Goal: Information Seeking & Learning: Learn about a topic

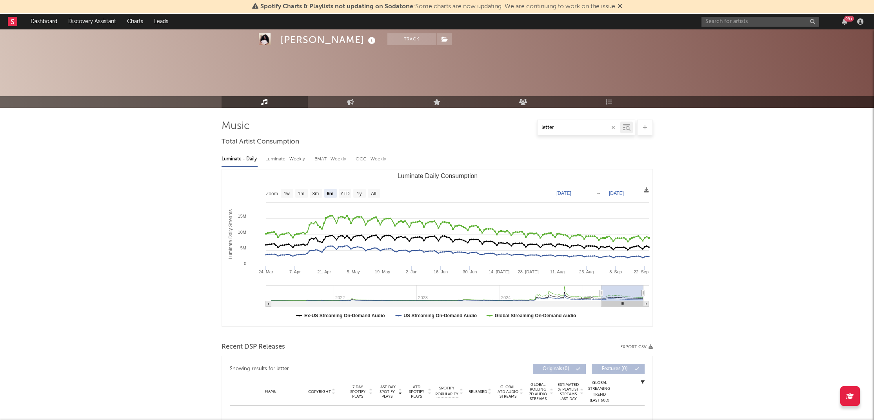
select select "6m"
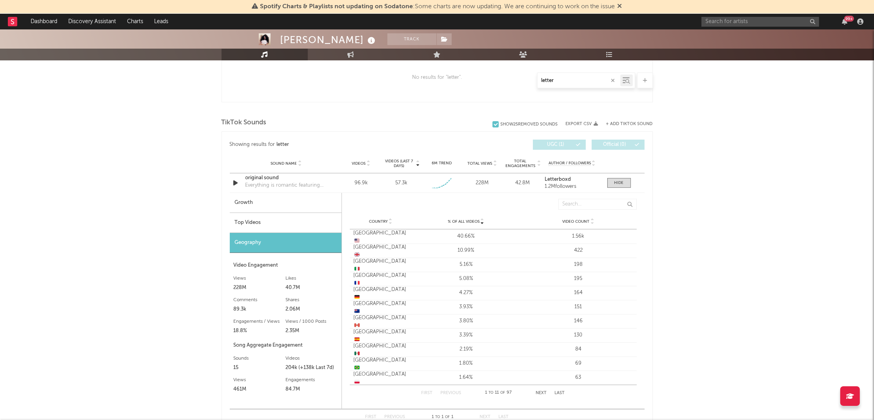
click at [255, 199] on div "Growth" at bounding box center [286, 203] width 112 height 20
select select "1w"
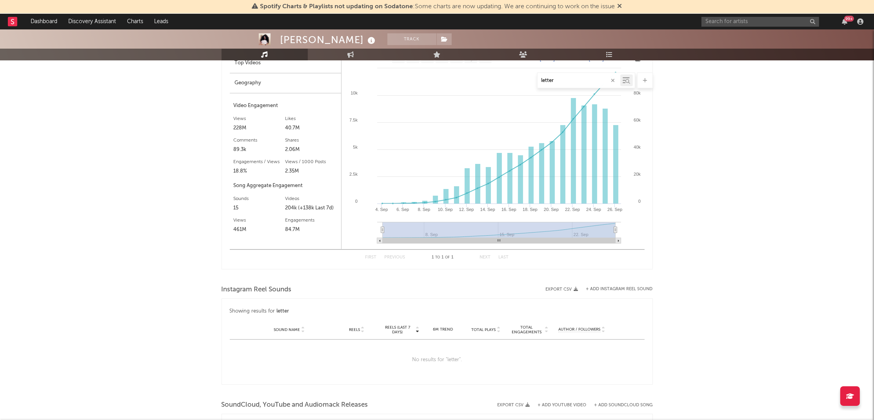
scroll to position [424, 0]
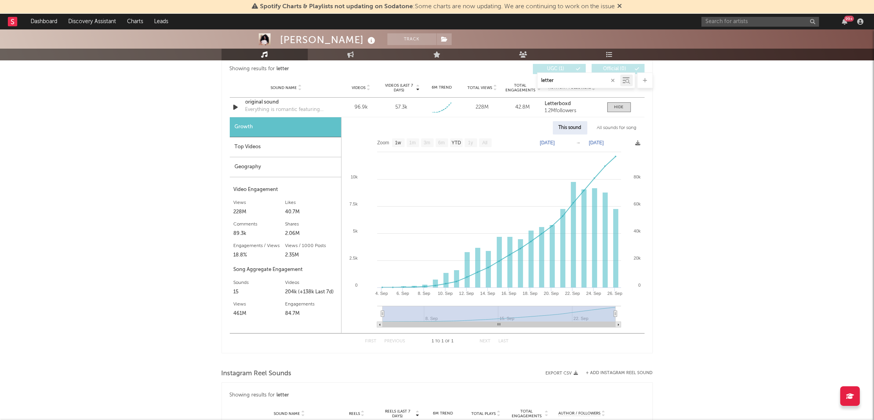
click at [614, 81] on icon "button" at bounding box center [613, 80] width 4 height 5
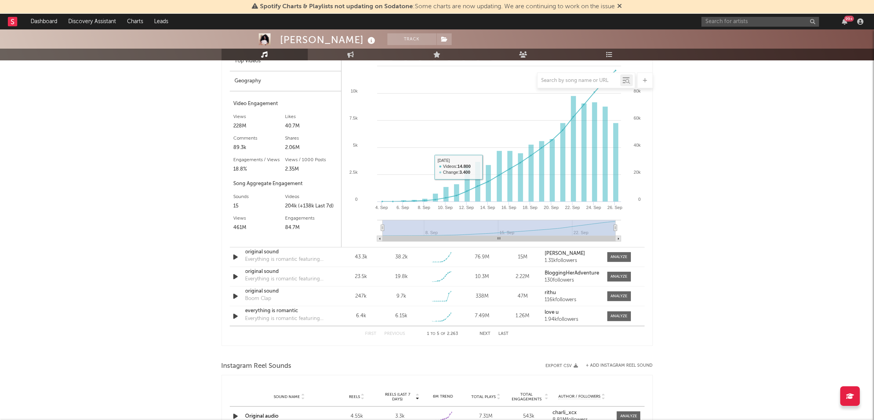
scroll to position [859, 0]
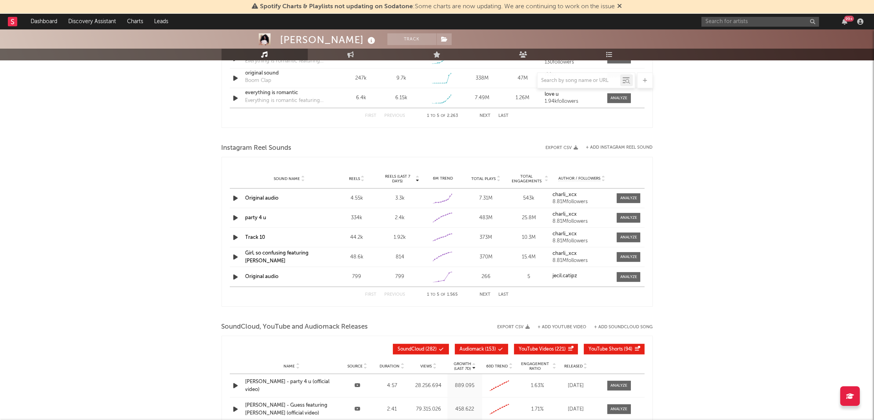
click at [234, 197] on icon "button" at bounding box center [236, 198] width 8 height 10
click at [407, 410] on div at bounding box center [437, 410] width 98 height 2
click at [234, 197] on icon "button" at bounding box center [235, 198] width 7 height 10
click at [634, 197] on div at bounding box center [628, 198] width 17 height 6
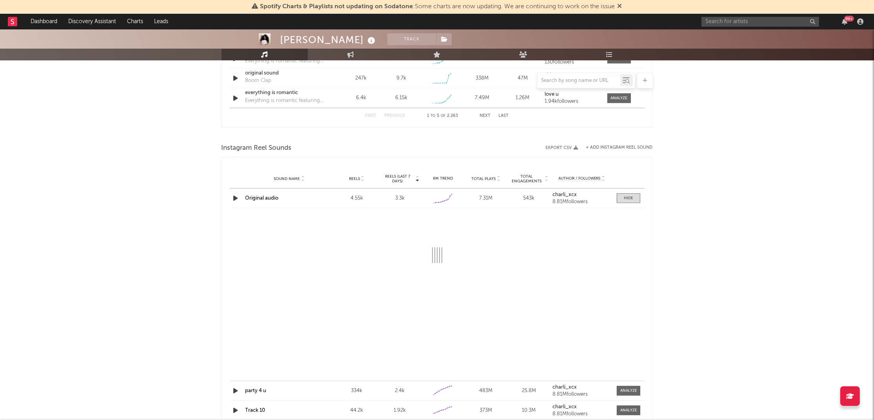
select select "1w"
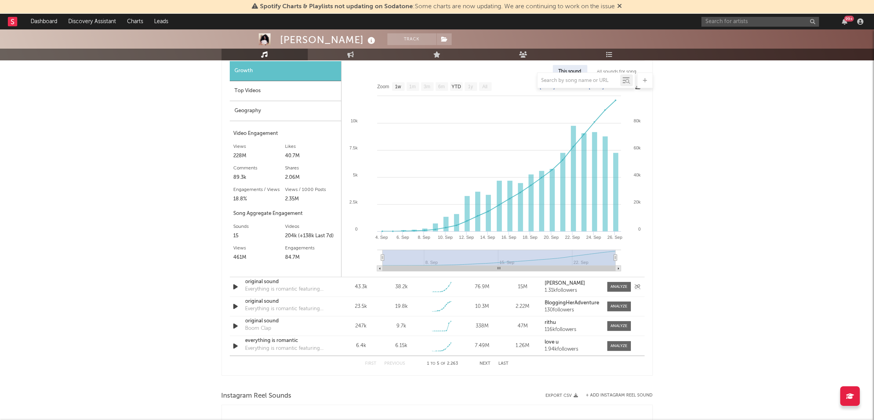
scroll to position [554, 0]
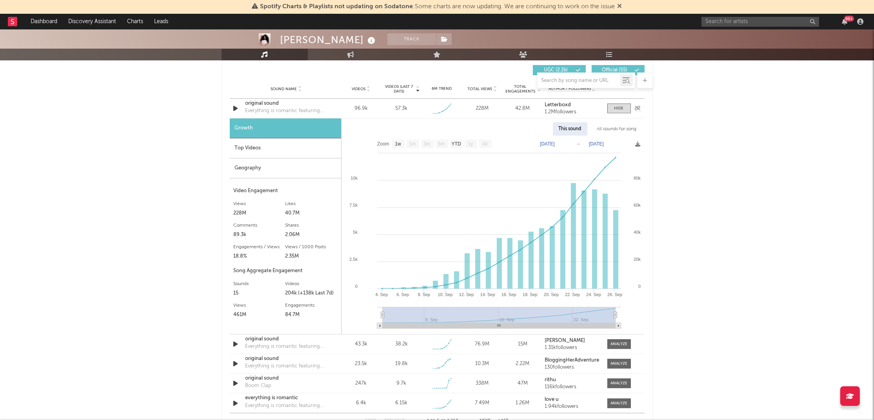
click at [256, 102] on div "original sound" at bounding box center [286, 104] width 82 height 8
click at [235, 341] on icon "button" at bounding box center [236, 344] width 8 height 10
click at [264, 337] on div "original sound" at bounding box center [286, 339] width 82 height 8
click at [236, 343] on icon "button" at bounding box center [235, 344] width 7 height 10
click at [236, 362] on icon "button" at bounding box center [236, 364] width 8 height 10
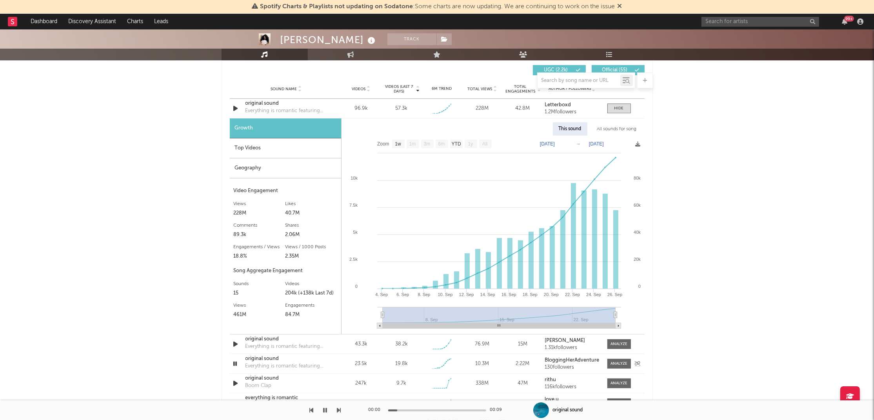
click at [236, 362] on icon "button" at bounding box center [235, 364] width 7 height 10
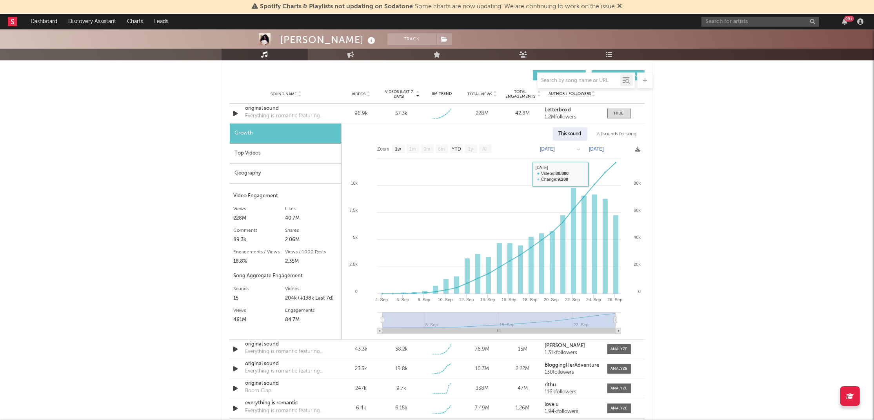
scroll to position [511, 0]
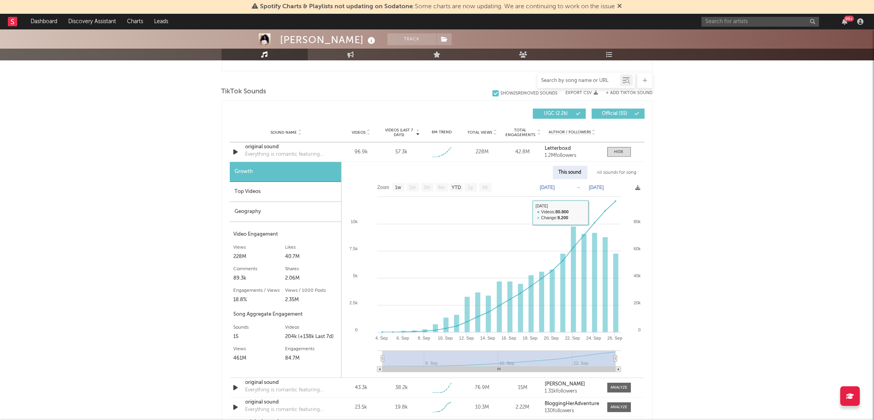
click at [557, 81] on input "text" at bounding box center [579, 81] width 83 height 6
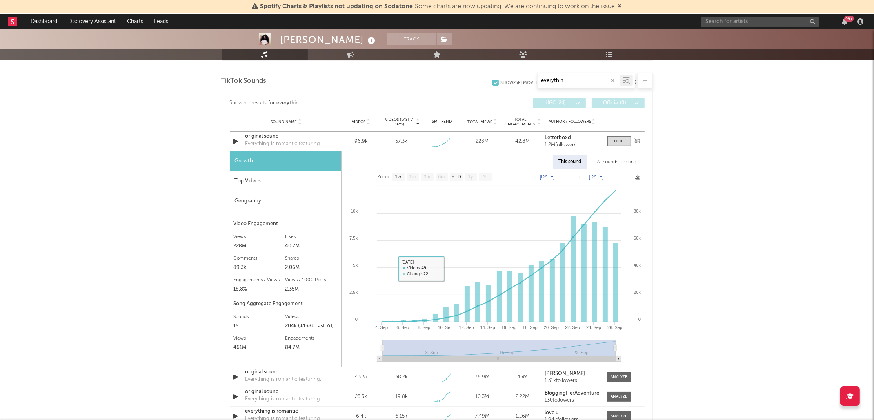
scroll to position [380, 0]
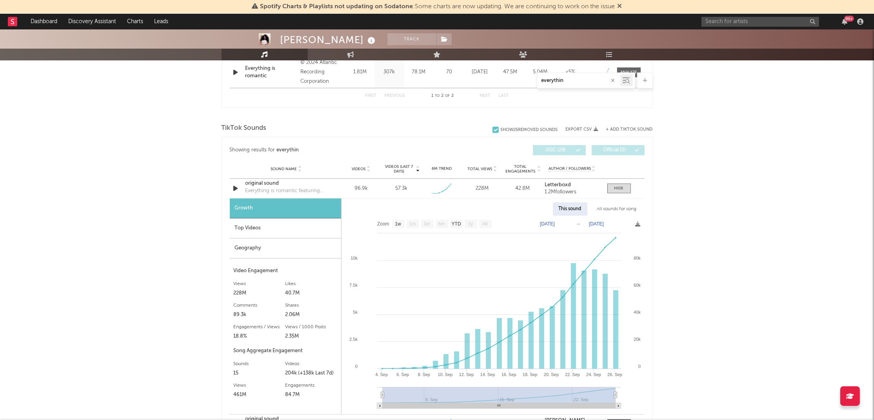
type input "everythin"
click at [400, 167] on span "Videos (last 7 days)" at bounding box center [399, 168] width 32 height 9
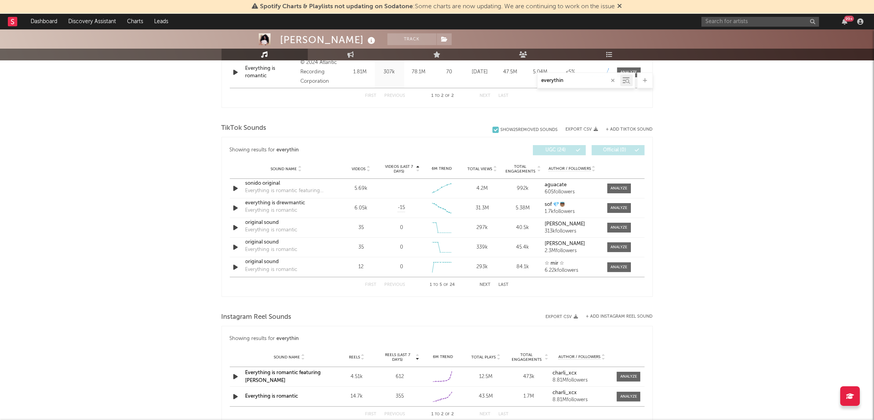
click at [395, 164] on span "Videos (last 7 days)" at bounding box center [399, 168] width 32 height 9
select select "1w"
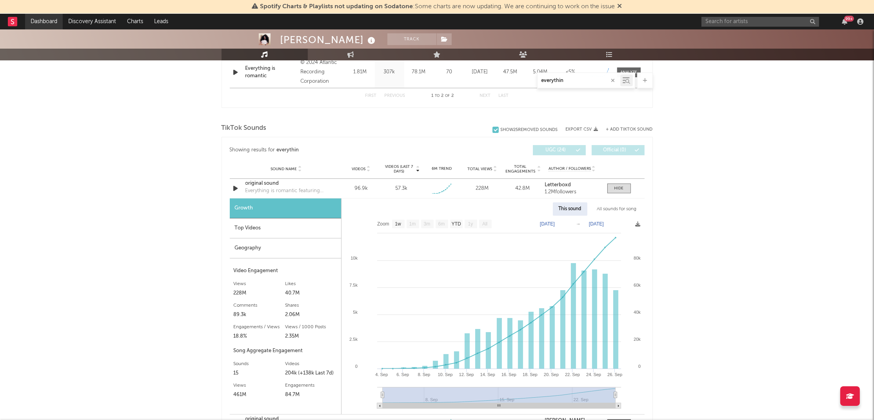
click at [45, 19] on link "Dashboard" at bounding box center [44, 22] width 38 height 16
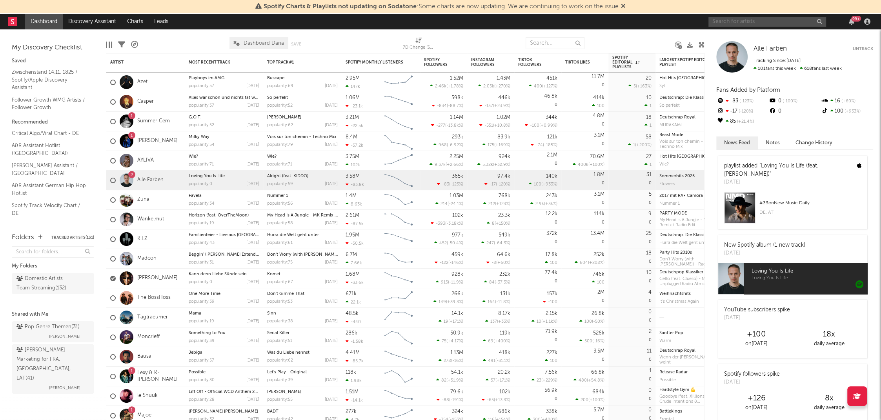
click at [751, 20] on input "text" at bounding box center [767, 22] width 118 height 10
type input "alphaville"
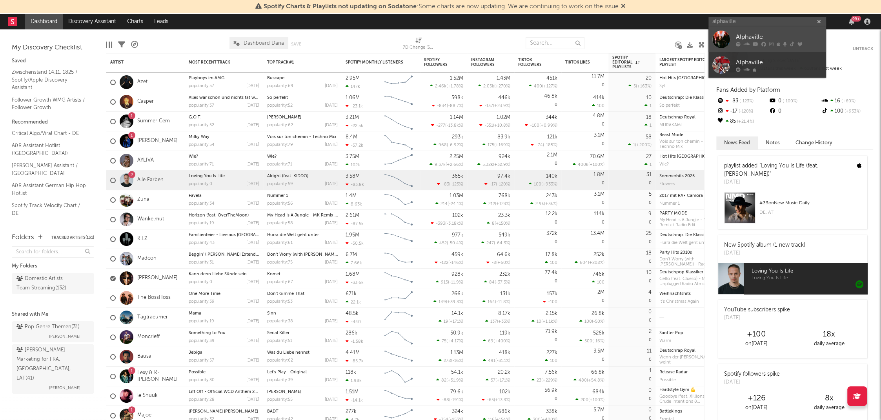
click at [751, 30] on link "Alphaville" at bounding box center [767, 39] width 118 height 25
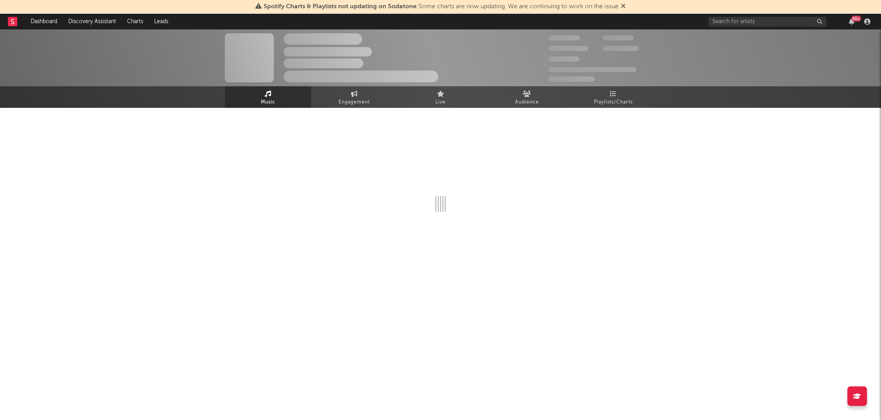
select select "6m"
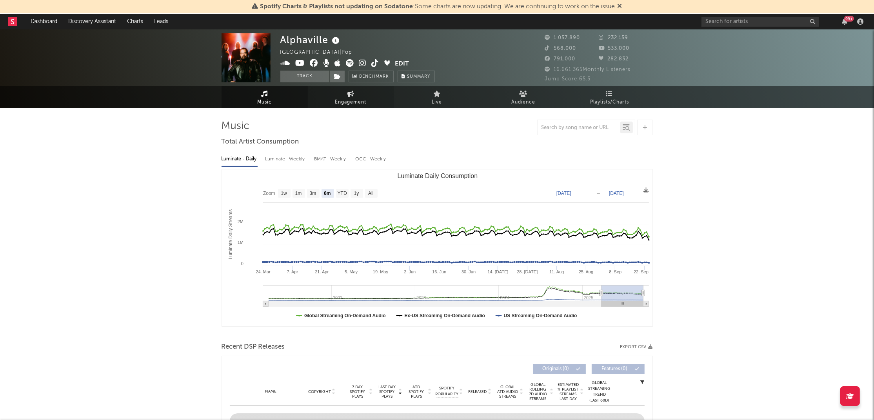
click at [348, 94] on icon at bounding box center [350, 94] width 7 height 6
select select "1w"
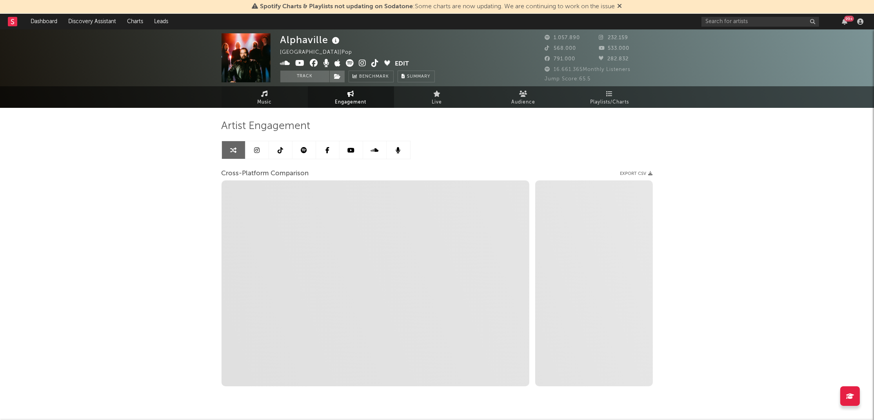
click at [259, 92] on link "Music" at bounding box center [265, 97] width 86 height 22
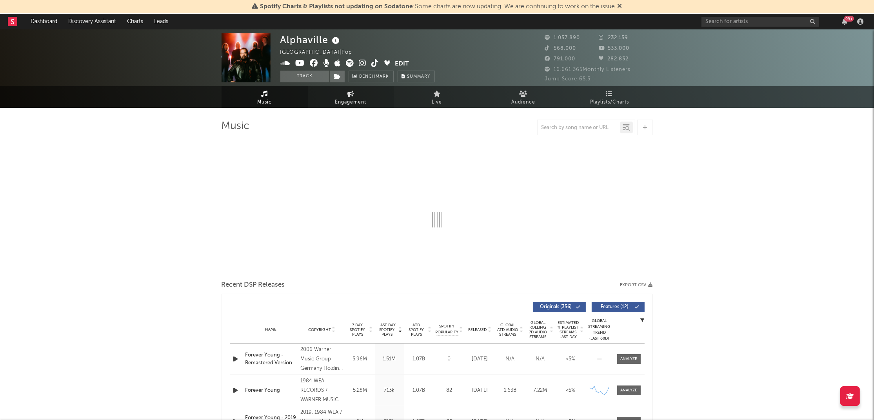
click at [345, 96] on link "Engagement" at bounding box center [351, 97] width 86 height 22
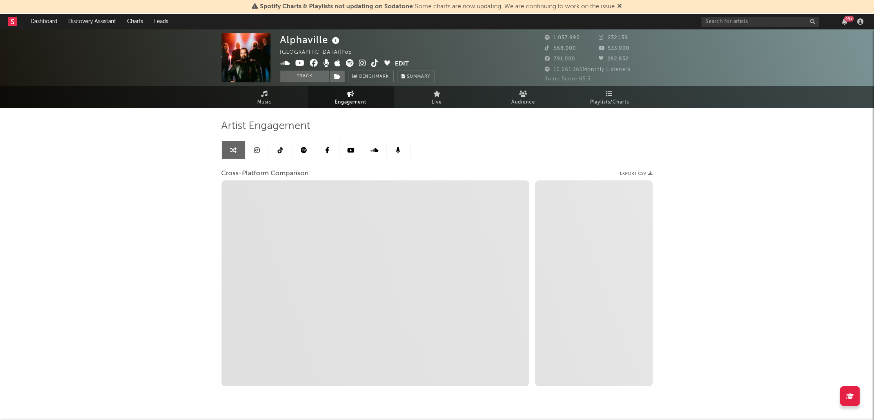
select select "1w"
select select "1m"
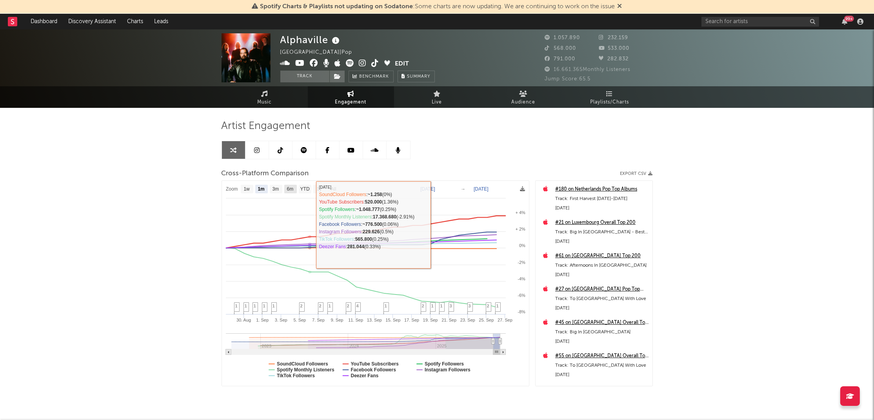
click at [290, 187] on text "6m" at bounding box center [290, 189] width 7 height 5
select select "6m"
type input "[DATE]"
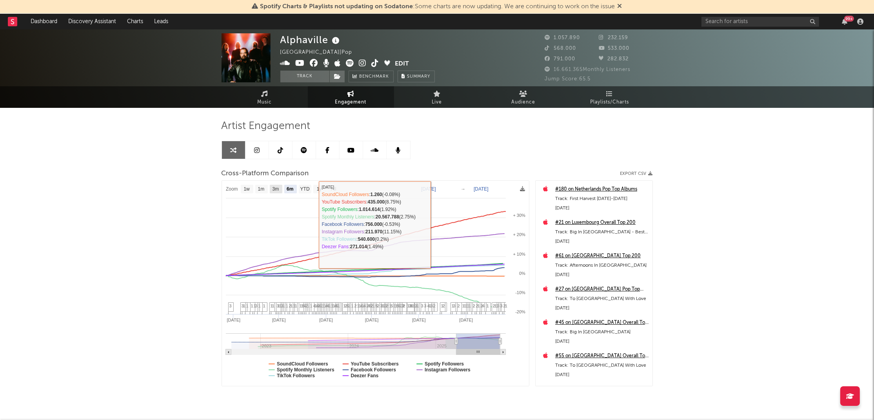
click at [275, 187] on text "3m" at bounding box center [275, 189] width 7 height 5
select select "3m"
type input "[DATE]"
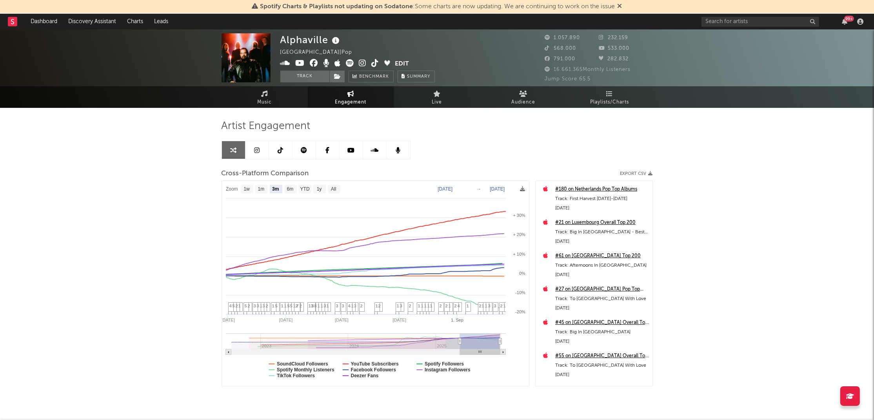
select select "3m"
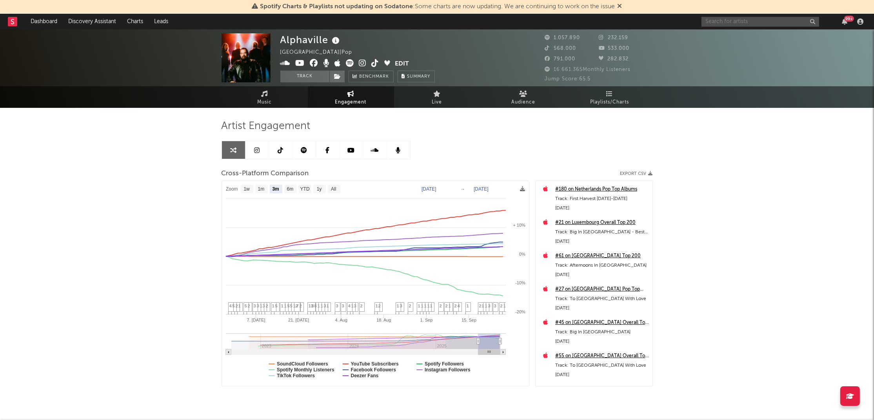
click at [746, 21] on input "text" at bounding box center [760, 22] width 118 height 10
drag, startPoint x: 727, startPoint y: 23, endPoint x: 680, endPoint y: 19, distance: 47.2
click at [680, 19] on nav "Dashboard Discovery Assistant Charts Leads [PERSON_NAME] 99 +" at bounding box center [437, 22] width 874 height 16
type input "[PERSON_NAME]"
click at [717, 15] on div "[PERSON_NAME] 99 +" at bounding box center [783, 22] width 165 height 16
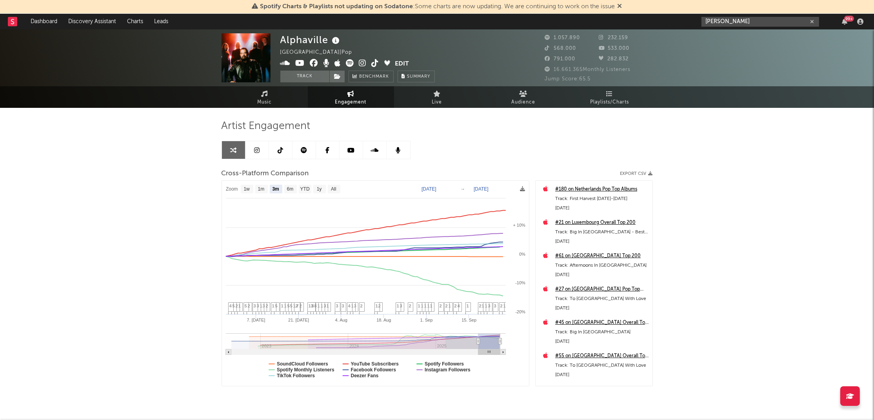
click at [724, 25] on input "[PERSON_NAME]" at bounding box center [760, 22] width 118 height 10
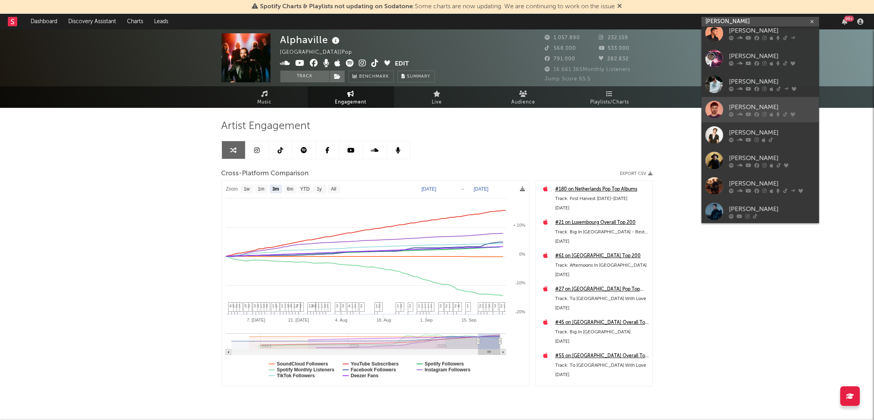
scroll to position [84, 0]
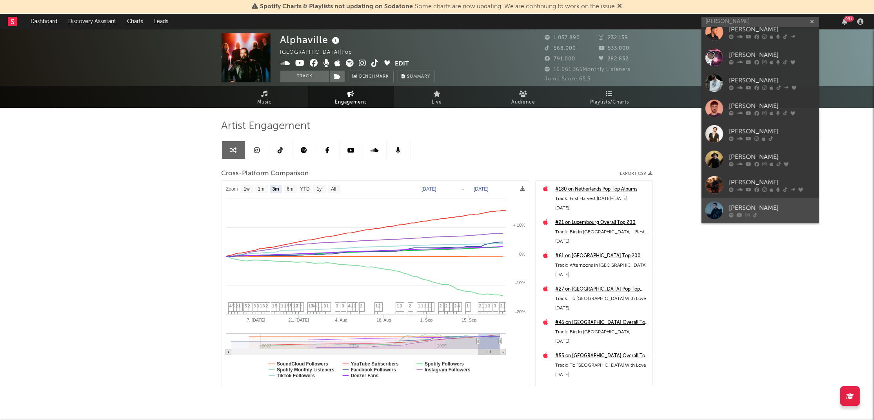
click at [750, 202] on link "[PERSON_NAME]" at bounding box center [760, 210] width 118 height 25
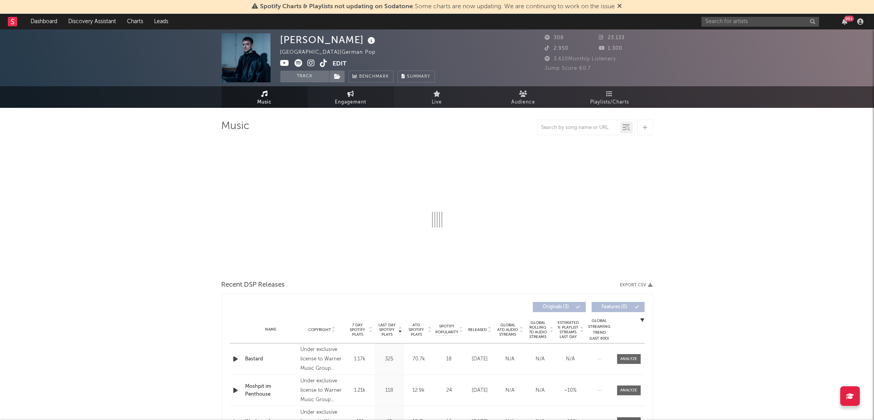
select select "1w"
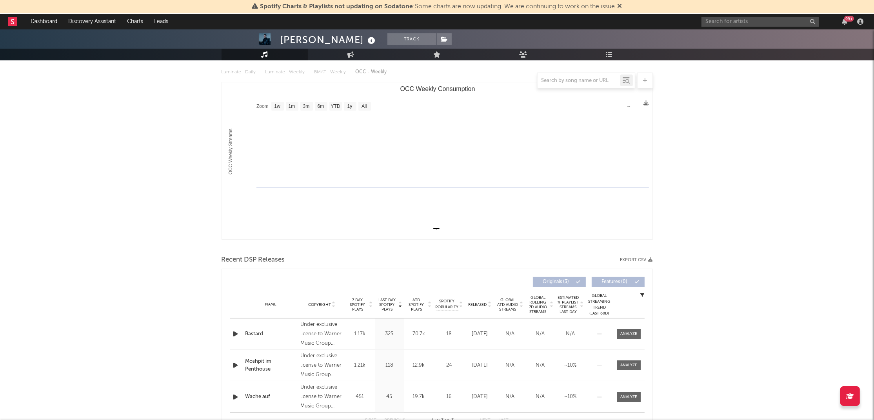
click at [342, 54] on link "Engagement" at bounding box center [351, 55] width 86 height 12
select select "1w"
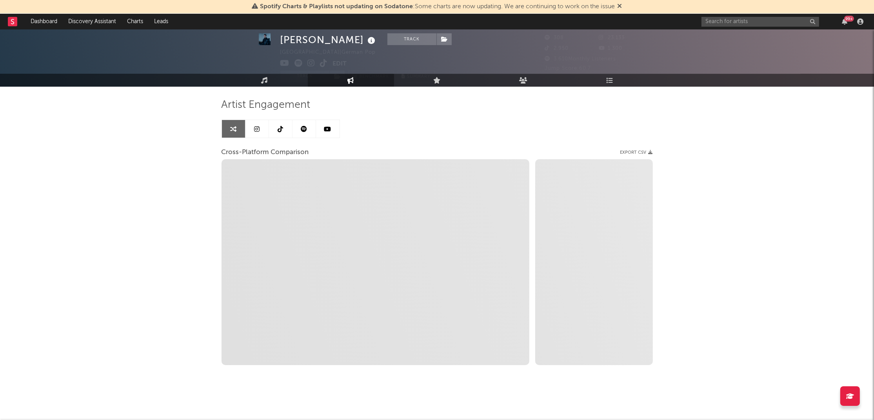
scroll to position [21, 0]
select select "1m"
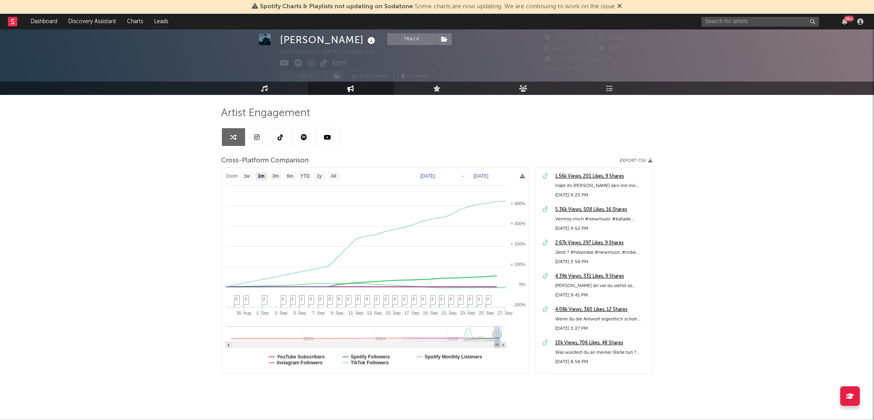
scroll to position [0, 0]
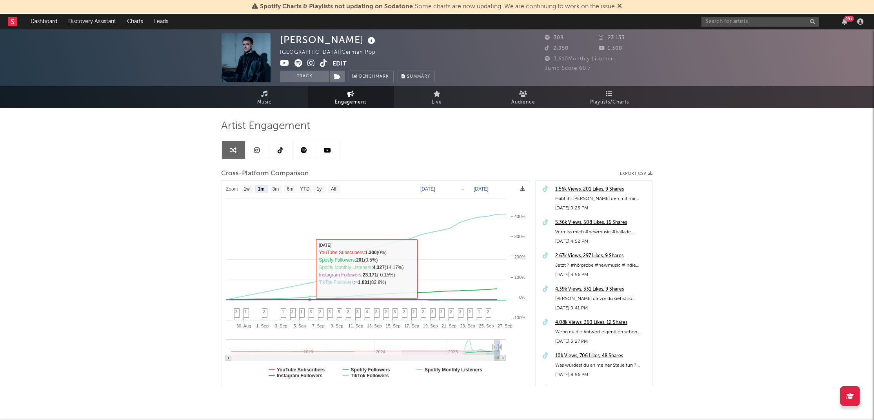
click at [280, 143] on link at bounding box center [281, 150] width 24 height 18
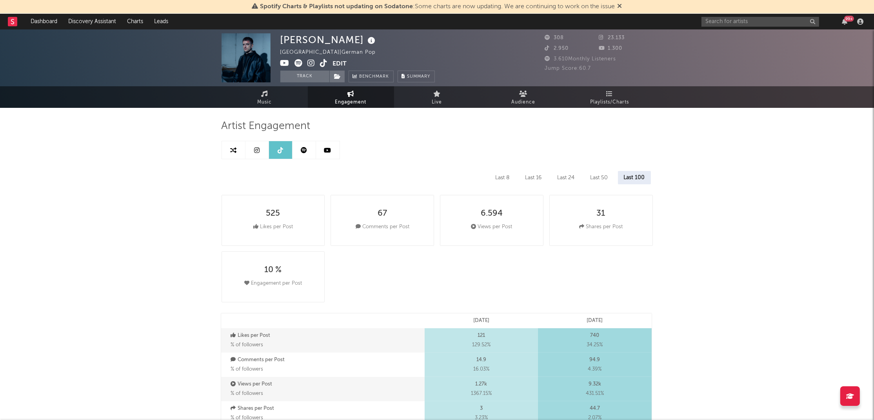
select select "1w"
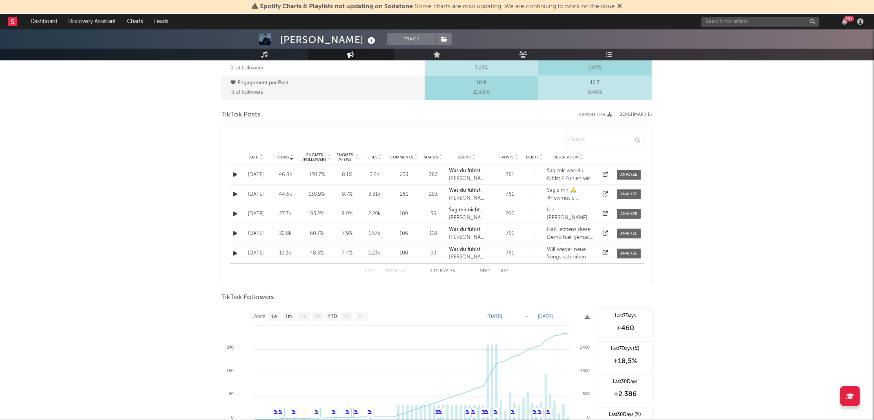
scroll to position [325, 0]
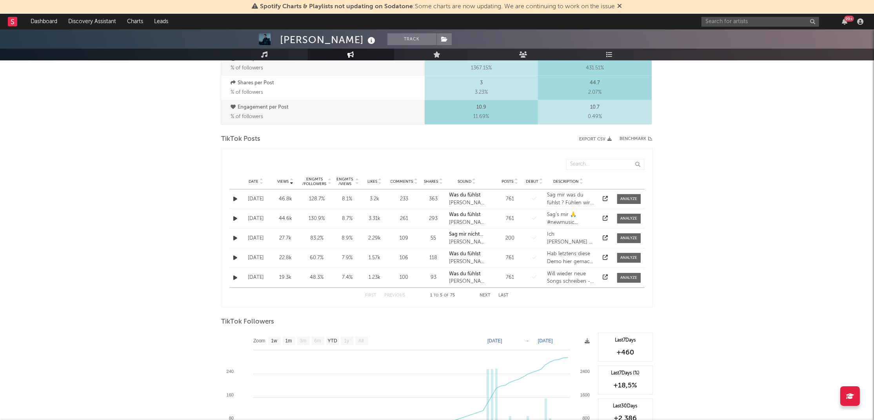
click at [287, 179] on span "Views" at bounding box center [283, 181] width 11 height 5
click at [483, 296] on button "Next" at bounding box center [485, 295] width 11 height 4
click at [485, 295] on button "Next" at bounding box center [485, 295] width 11 height 4
click at [281, 179] on span "Views" at bounding box center [283, 181] width 11 height 5
click at [484, 293] on button "Next" at bounding box center [485, 295] width 11 height 4
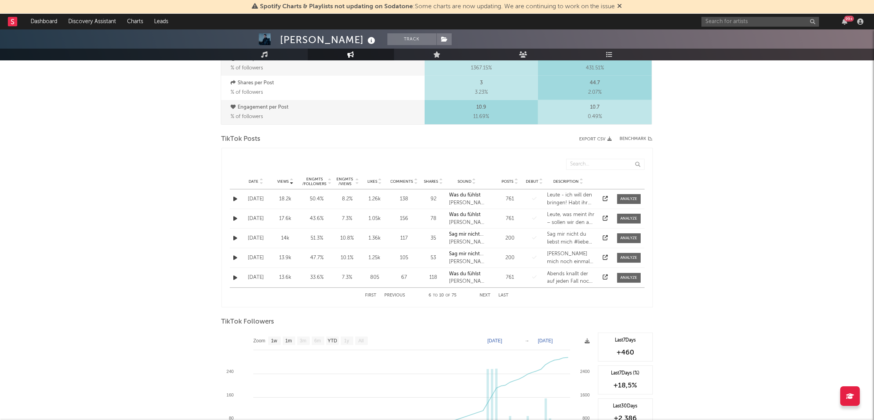
click at [484, 293] on button "Next" at bounding box center [485, 295] width 11 height 4
click at [487, 291] on div "First Previous 16 to 20 of 75 Next Last" at bounding box center [436, 295] width 143 height 15
click at [483, 294] on button "Next" at bounding box center [485, 295] width 11 height 4
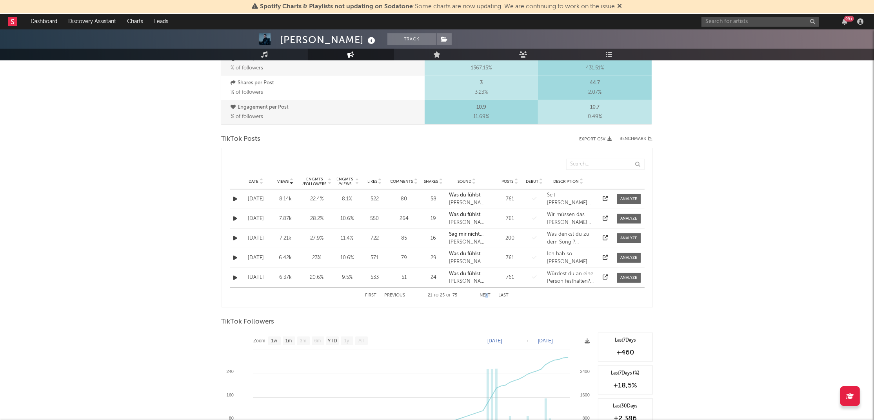
click at [483, 294] on button "Next" at bounding box center [485, 295] width 11 height 4
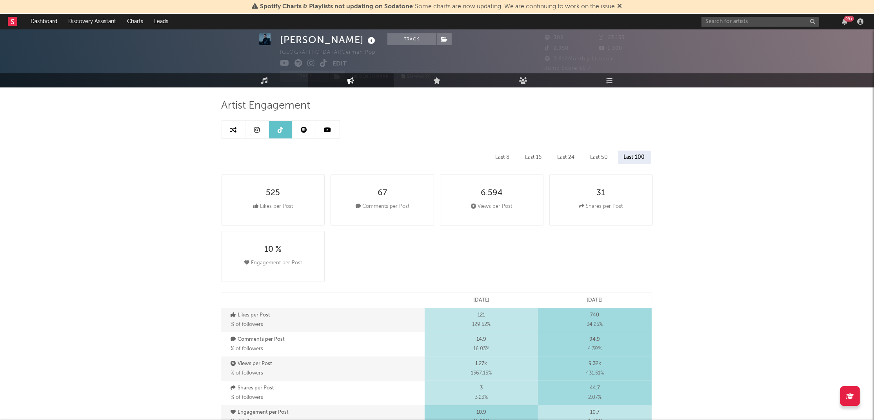
scroll to position [0, 0]
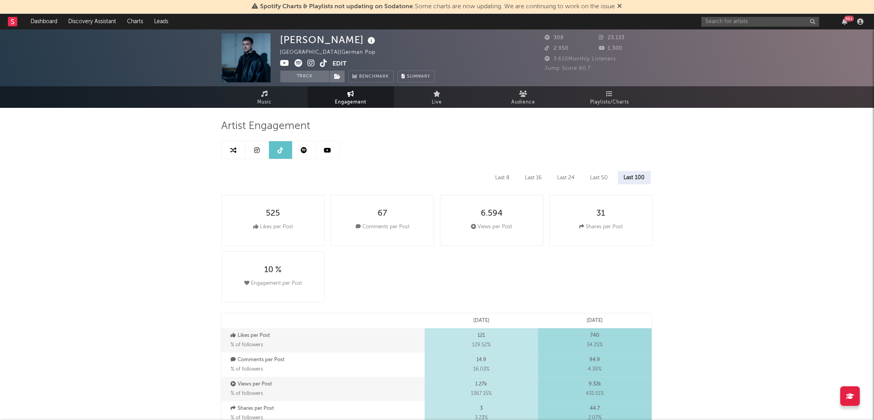
click at [323, 61] on icon at bounding box center [323, 63] width 7 height 8
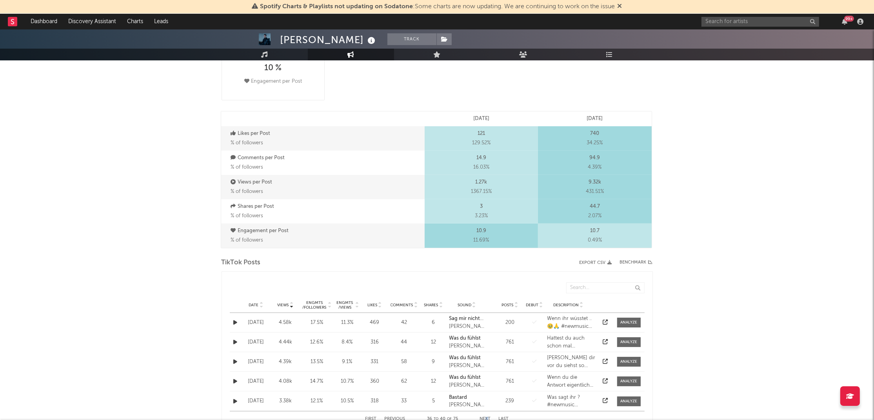
scroll to position [305, 0]
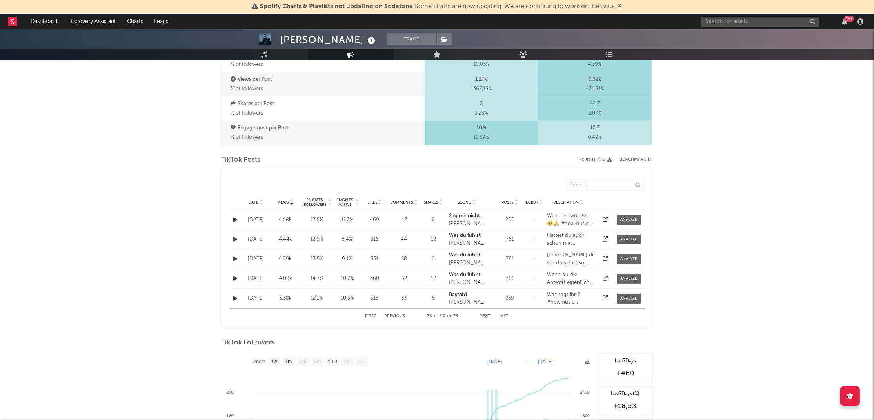
click at [253, 202] on span "Date" at bounding box center [254, 202] width 10 height 5
click at [486, 315] on button "Next" at bounding box center [485, 316] width 11 height 4
click at [485, 315] on button "Next" at bounding box center [485, 316] width 11 height 4
